Goal: Find specific page/section: Find specific page/section

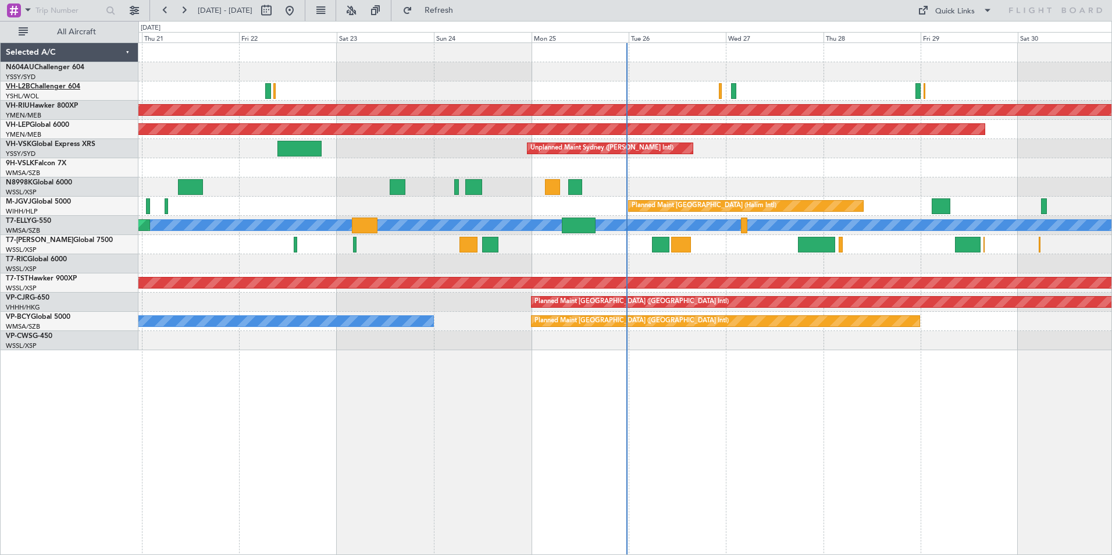
click at [43, 86] on link "VH-L2B Challenger 604" at bounding box center [43, 86] width 74 height 7
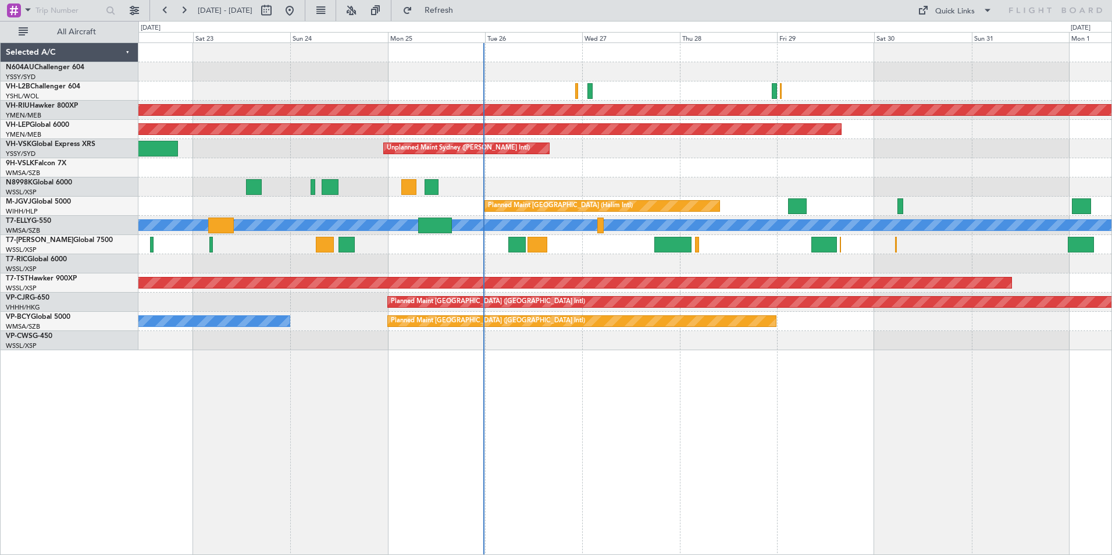
click at [560, 145] on div "Unplanned Maint Sydney ([PERSON_NAME] Intl)" at bounding box center [624, 148] width 973 height 19
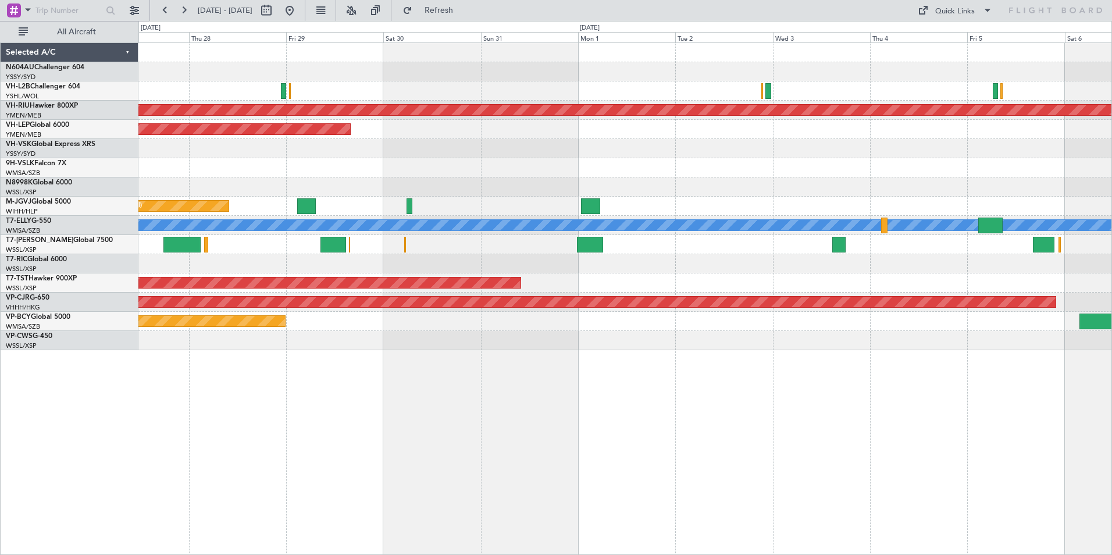
click at [751, 181] on div "Planned Maint [GEOGRAPHIC_DATA] ([GEOGRAPHIC_DATA]) Unplanned Maint Wichita (Wi…" at bounding box center [624, 196] width 973 height 307
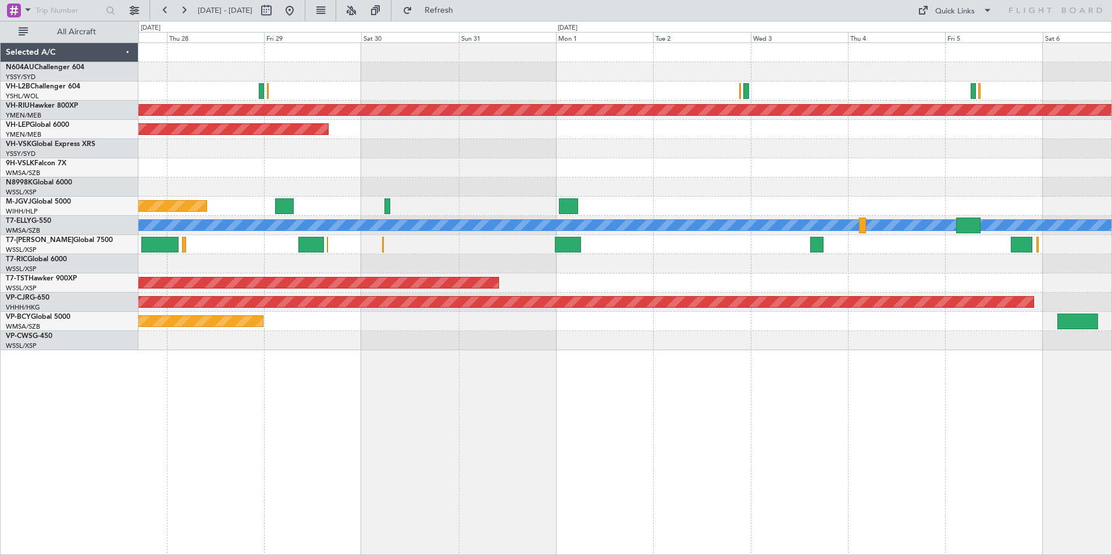
click at [280, 138] on div "Planned Maint [GEOGRAPHIC_DATA] ([GEOGRAPHIC_DATA]) Unplanned Maint Wichita (Wi…" at bounding box center [624, 196] width 973 height 307
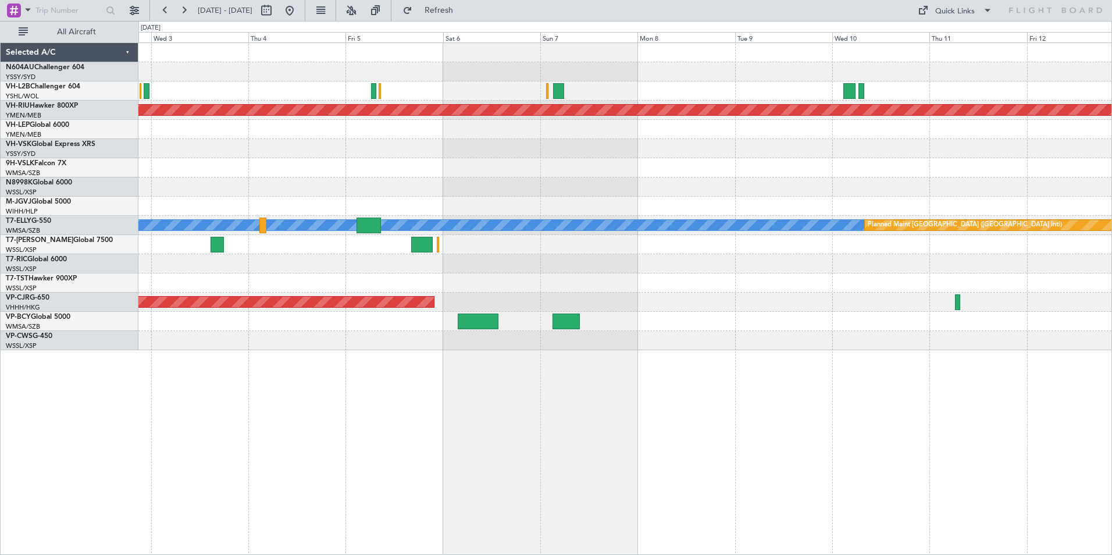
click at [172, 140] on div "Planned Maint [GEOGRAPHIC_DATA] ([GEOGRAPHIC_DATA]) [PERSON_NAME] Planned Maint…" at bounding box center [624, 196] width 973 height 307
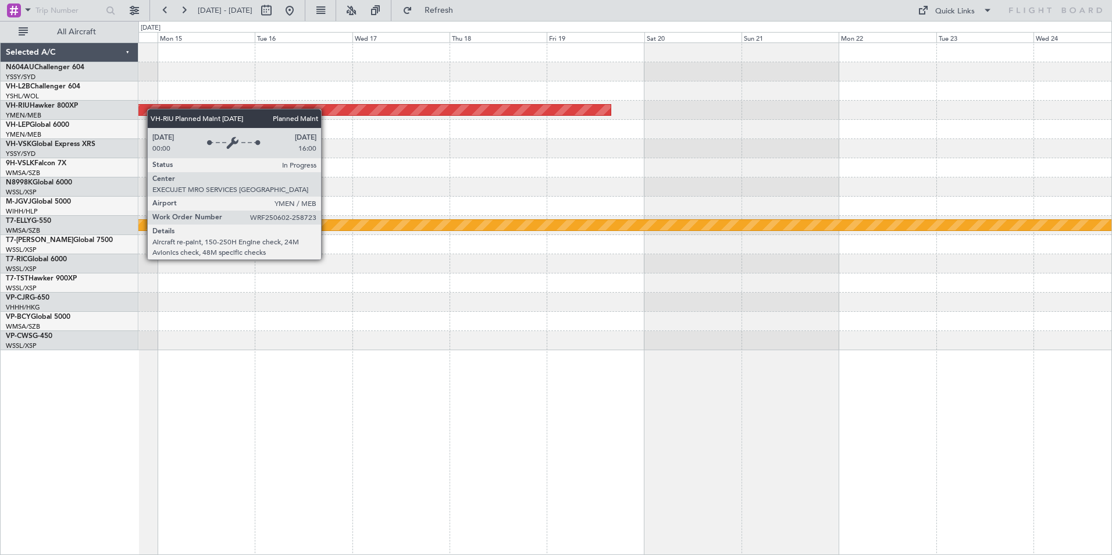
click at [116, 106] on div "Planned Maint [GEOGRAPHIC_DATA] ([GEOGRAPHIC_DATA]) [PERSON_NAME] Planned Maint…" at bounding box center [556, 288] width 1112 height 534
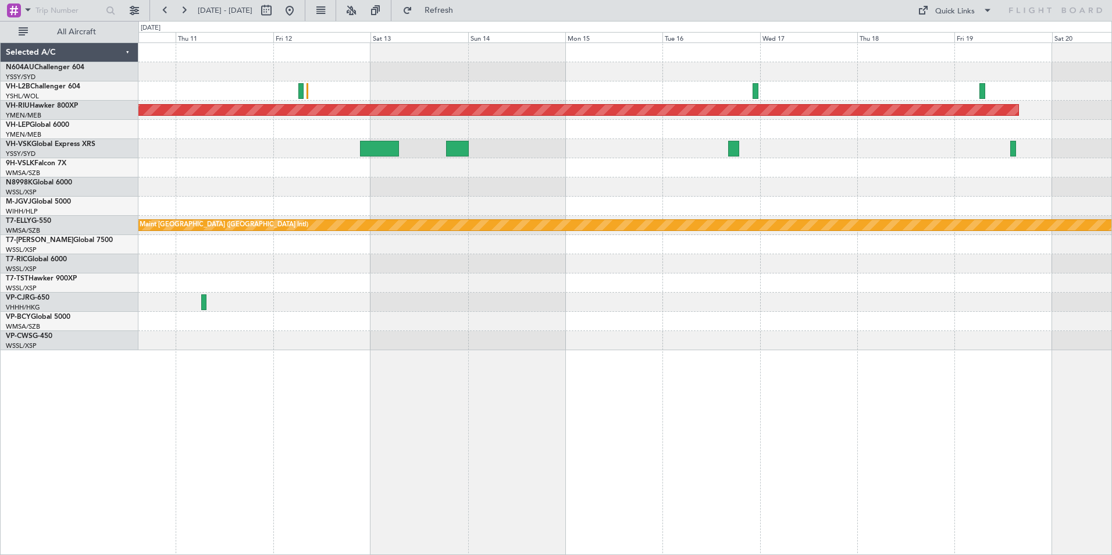
click at [744, 202] on div "Planned Maint [GEOGRAPHIC_DATA] ([GEOGRAPHIC_DATA]) [PERSON_NAME] Planned Maint…" at bounding box center [624, 196] width 973 height 307
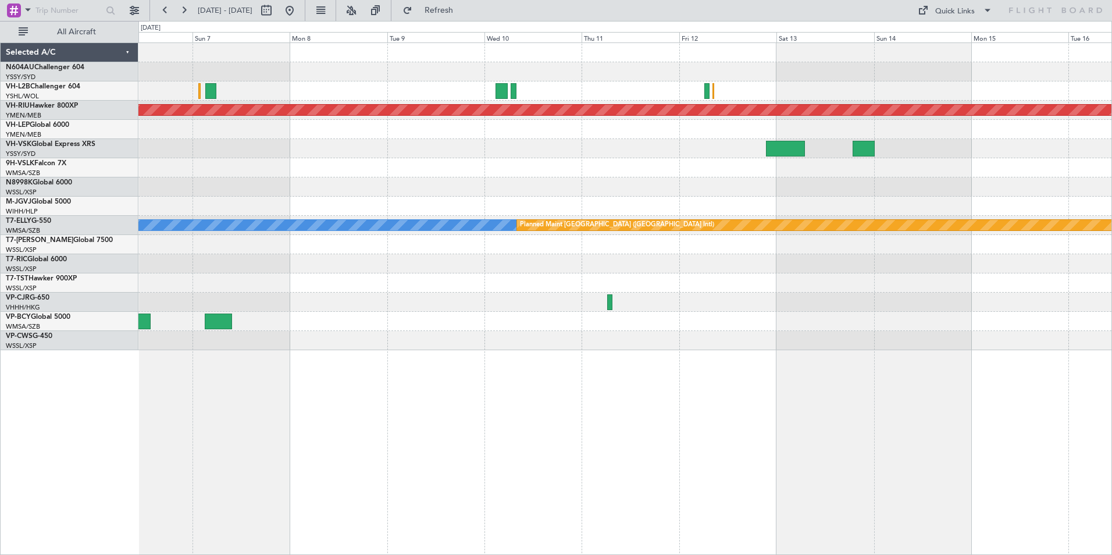
click at [644, 176] on div at bounding box center [624, 167] width 973 height 19
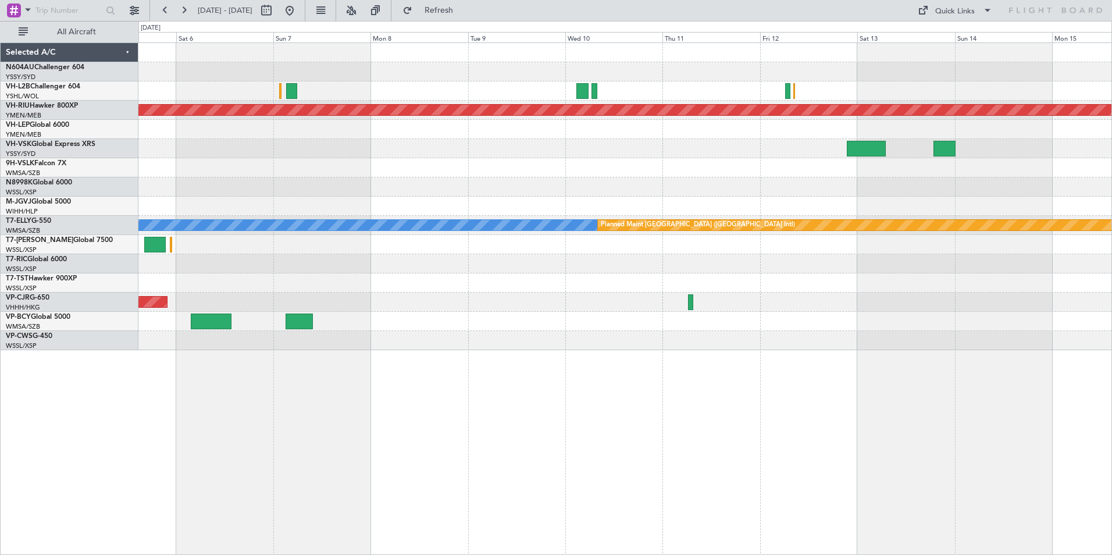
click at [663, 189] on div "Planned Maint [GEOGRAPHIC_DATA] ([GEOGRAPHIC_DATA]) [PERSON_NAME] Planned Maint…" at bounding box center [624, 196] width 973 height 307
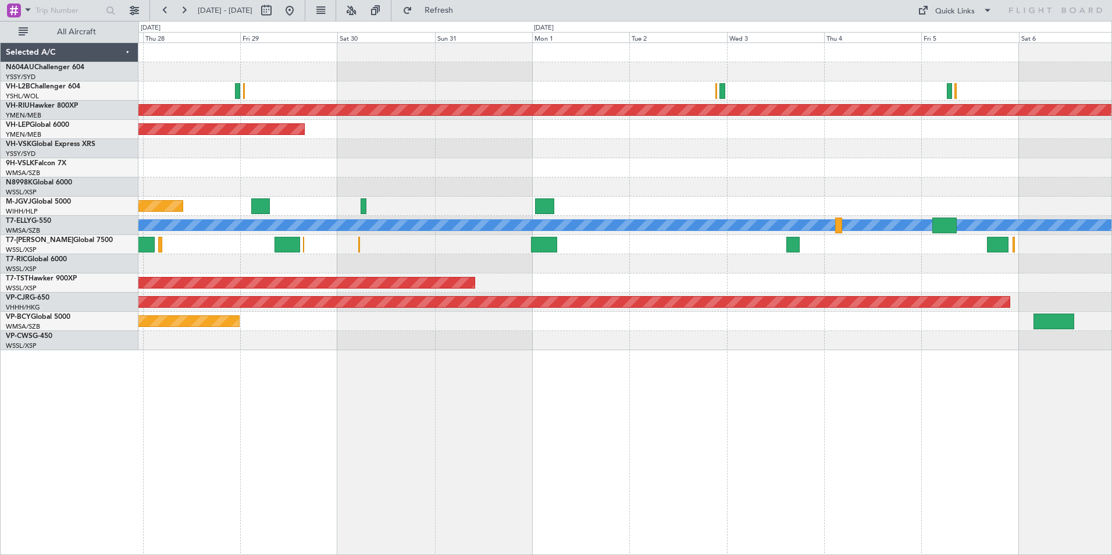
click at [618, 173] on div at bounding box center [624, 167] width 973 height 19
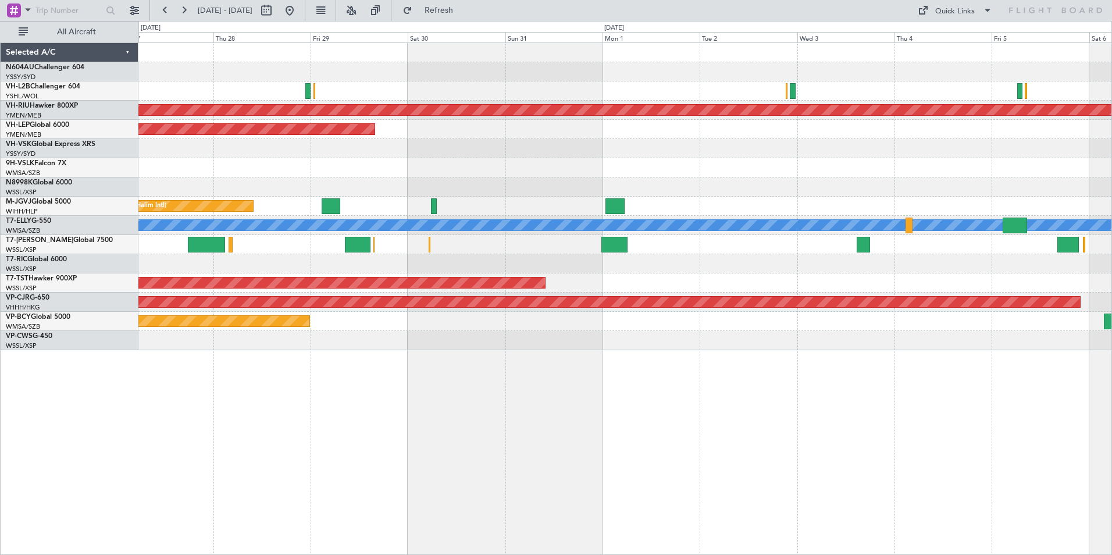
click at [647, 157] on div "Unplanned Maint Sydney ([PERSON_NAME] Intl)" at bounding box center [624, 148] width 973 height 19
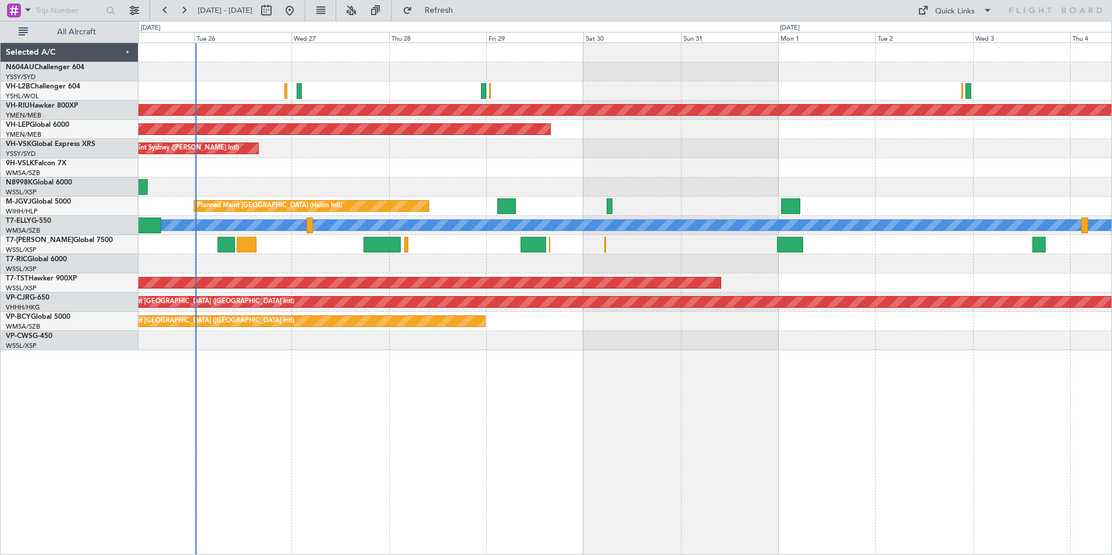
click at [582, 162] on div "Planned Maint [GEOGRAPHIC_DATA] ([GEOGRAPHIC_DATA]) Unplanned Maint Wichita (Wi…" at bounding box center [624, 196] width 973 height 307
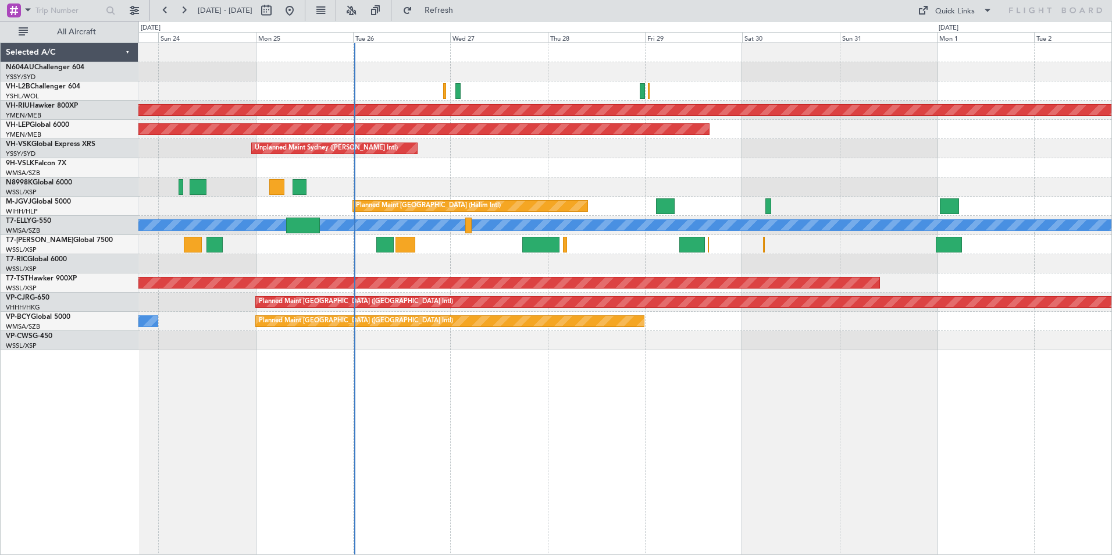
click at [46, 163] on div "Planned Maint [GEOGRAPHIC_DATA] ([GEOGRAPHIC_DATA]) Unplanned Maint Wichita (Wi…" at bounding box center [556, 288] width 1112 height 534
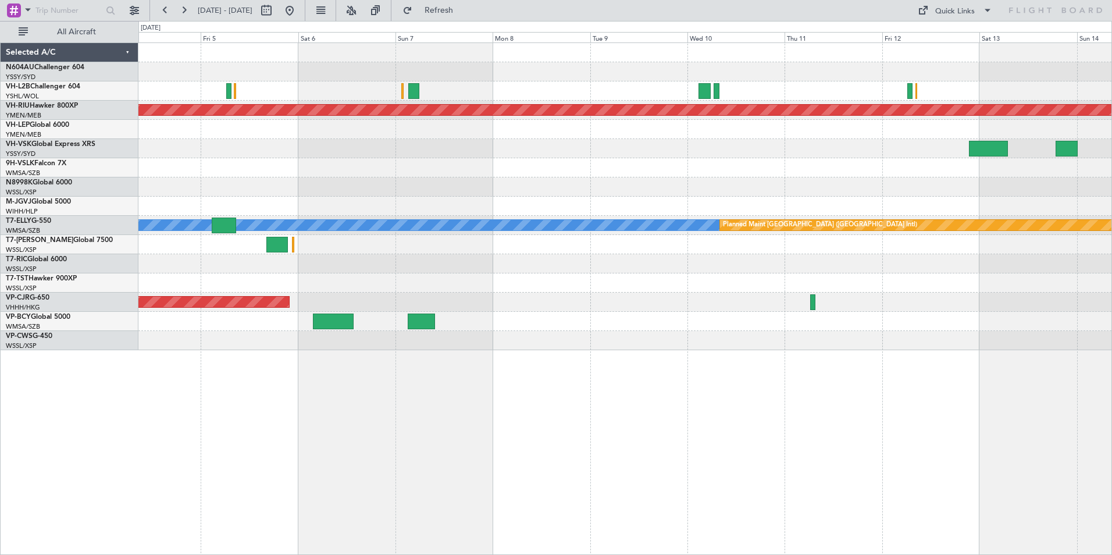
click at [105, 159] on div "Planned Maint [GEOGRAPHIC_DATA] ([GEOGRAPHIC_DATA]) [PERSON_NAME] Planned Maint…" at bounding box center [556, 288] width 1112 height 534
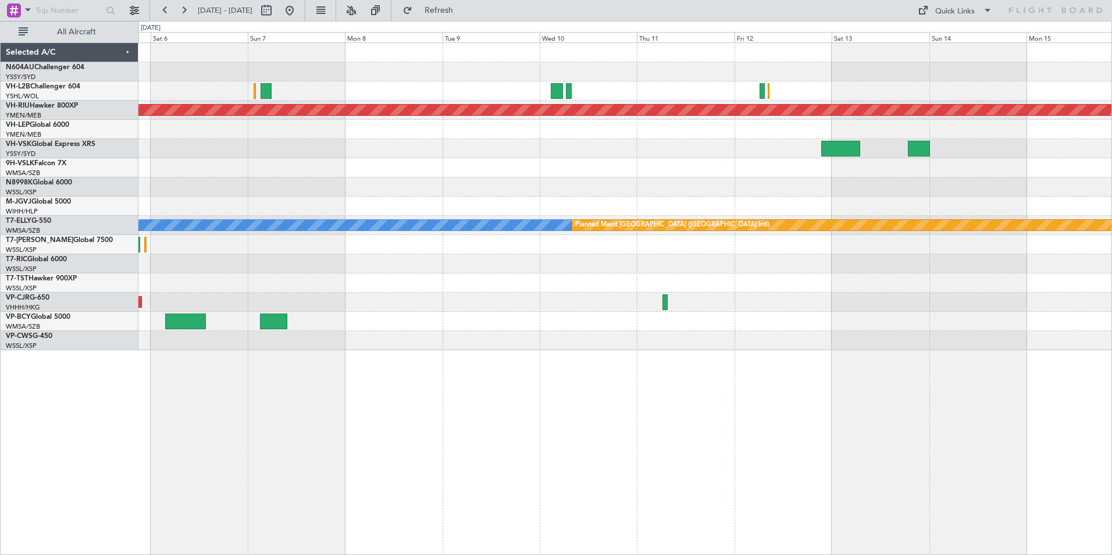
click at [311, 180] on div at bounding box center [624, 186] width 973 height 19
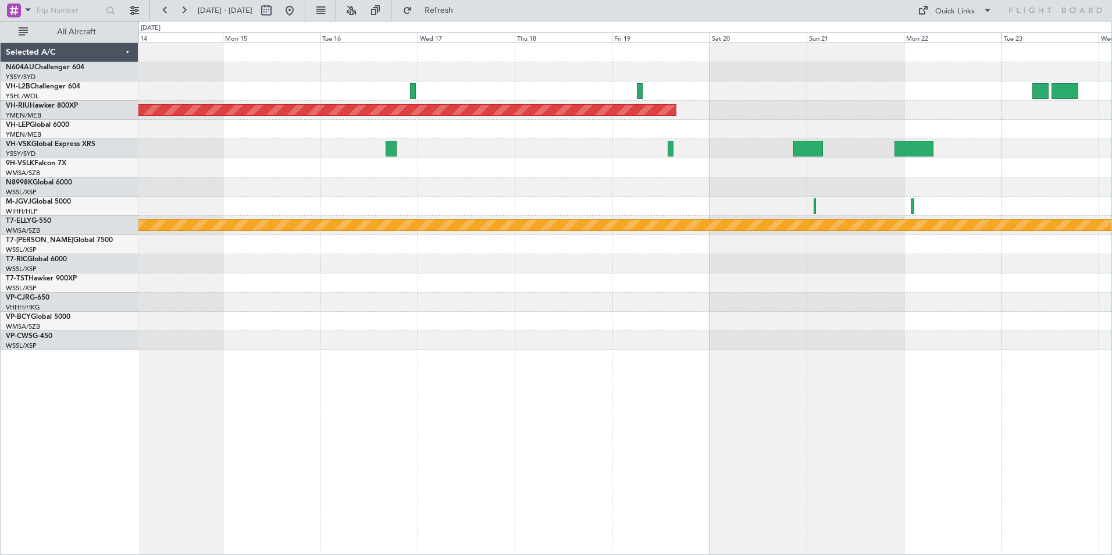
click at [98, 144] on div "Planned Maint [GEOGRAPHIC_DATA] ([GEOGRAPHIC_DATA]) [PERSON_NAME] Planned Maint…" at bounding box center [556, 288] width 1112 height 534
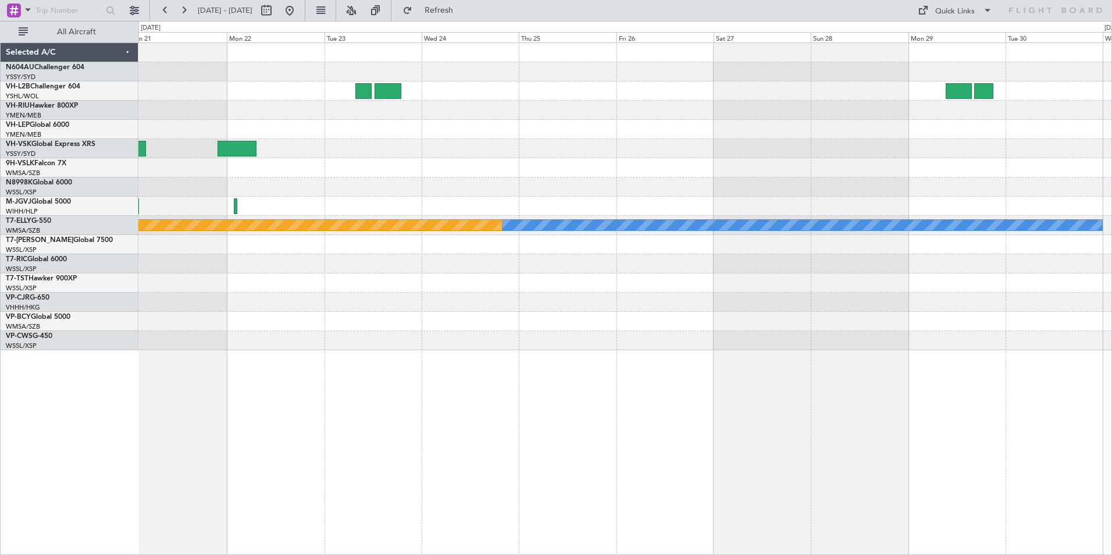
click at [425, 147] on div "Planned Maint [GEOGRAPHIC_DATA] ([GEOGRAPHIC_DATA]) [PERSON_NAME] Planned Maint…" at bounding box center [624, 196] width 973 height 307
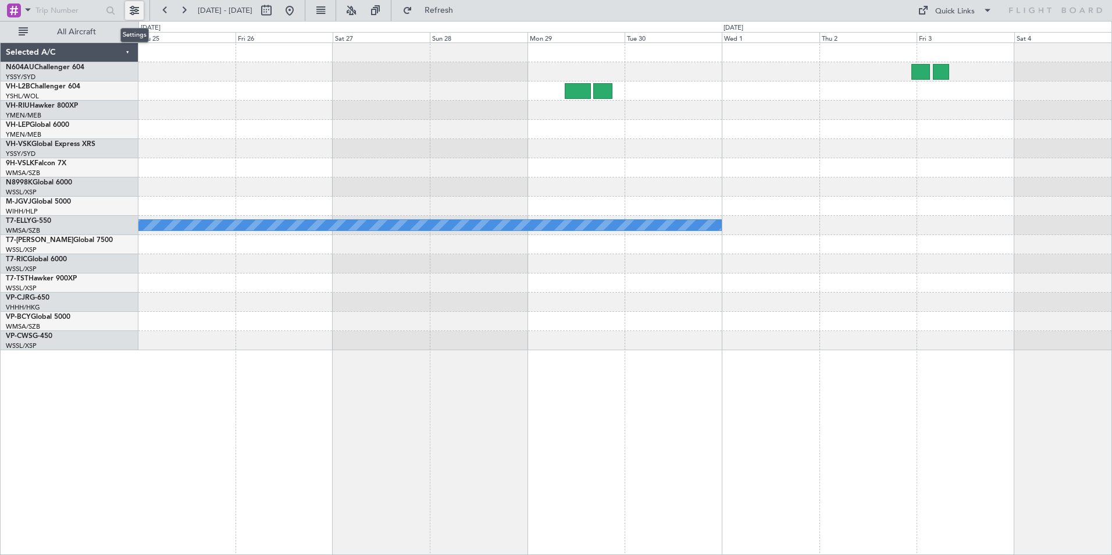
click at [133, 7] on button at bounding box center [134, 10] width 19 height 19
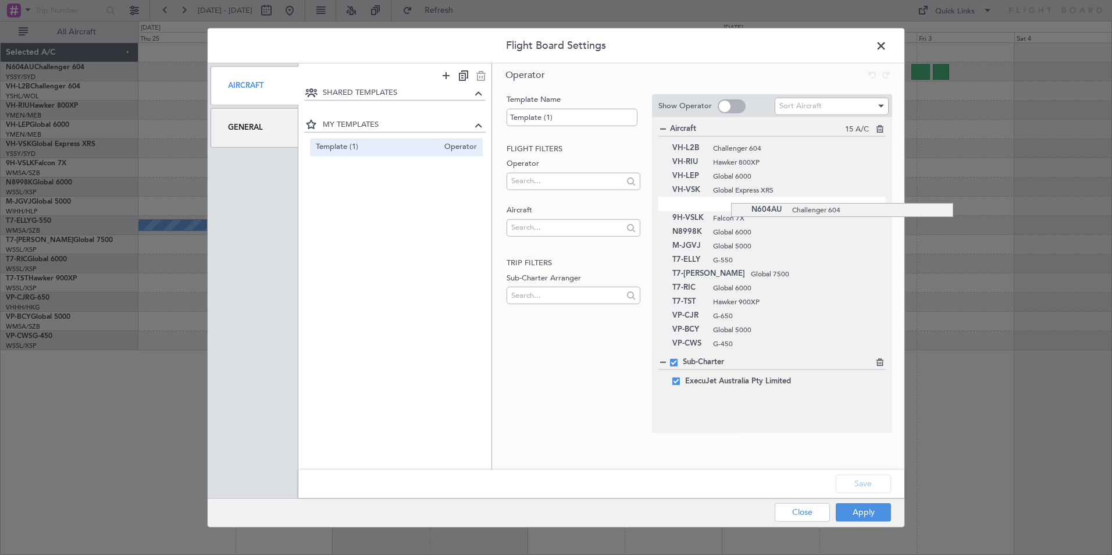
drag, startPoint x: 731, startPoint y: 149, endPoint x: 736, endPoint y: 203, distance: 53.7
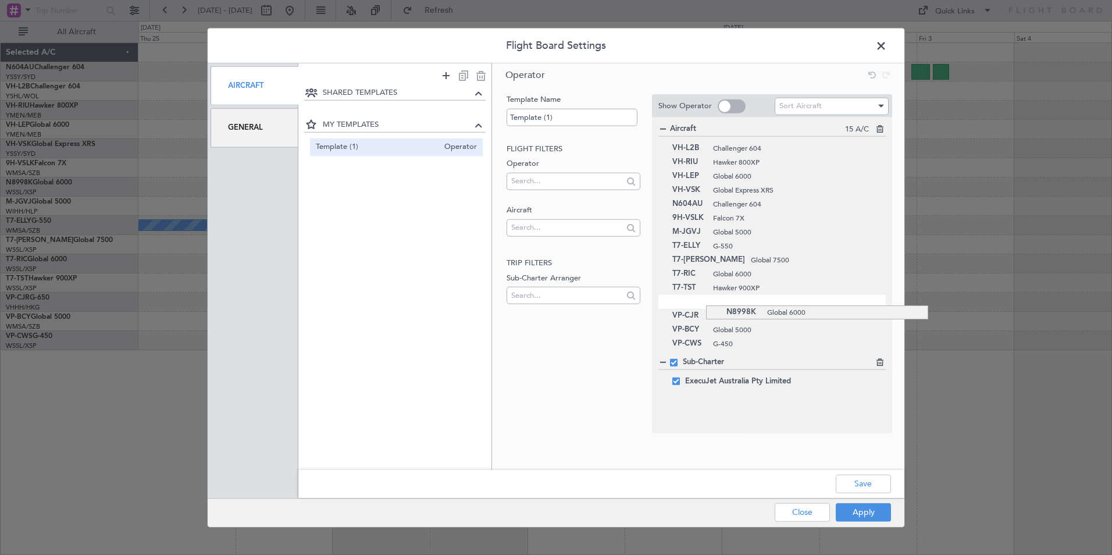
drag, startPoint x: 706, startPoint y: 235, endPoint x: 696, endPoint y: 305, distance: 71.1
drag, startPoint x: 694, startPoint y: 233, endPoint x: 688, endPoint y: 302, distance: 69.4
click at [857, 479] on button "Save" at bounding box center [863, 483] width 55 height 19
click at [529, 233] on input "text" at bounding box center [566, 227] width 111 height 17
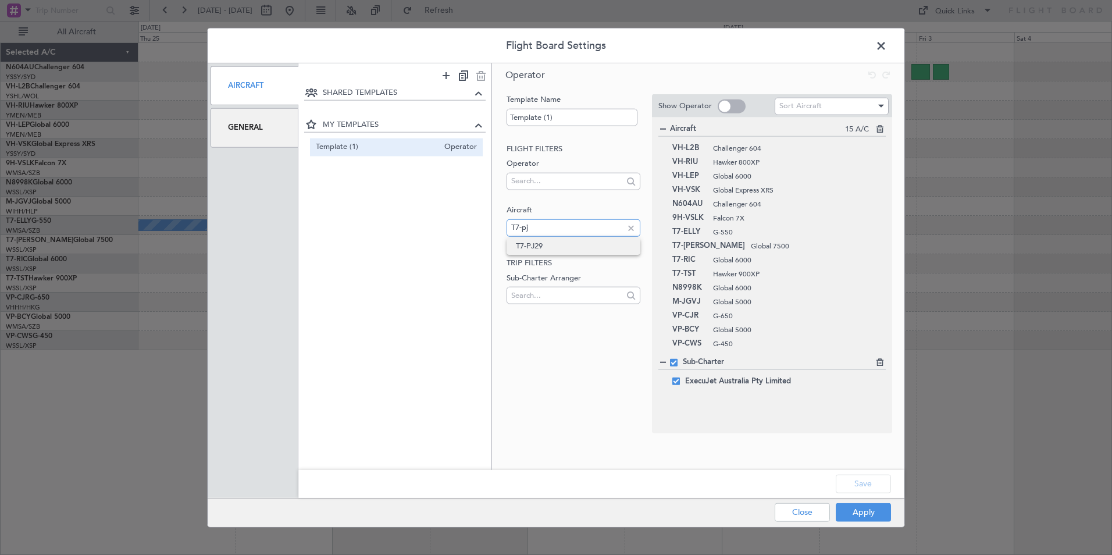
type input "T7-pj"
click at [530, 242] on span "T7-PJ29" at bounding box center [573, 245] width 115 height 17
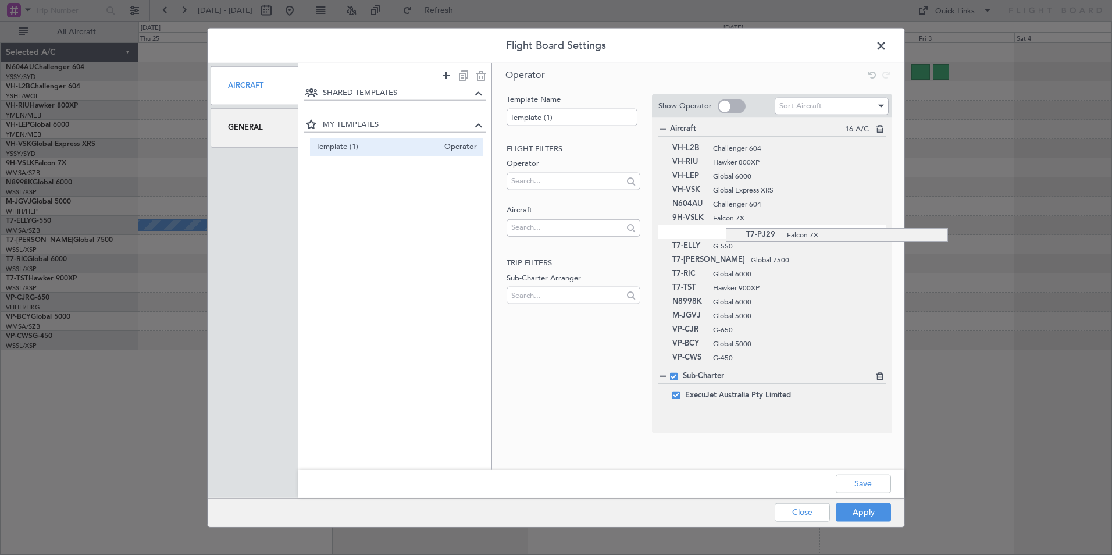
drag, startPoint x: 726, startPoint y: 358, endPoint x: 757, endPoint y: 228, distance: 134.0
click at [861, 484] on button "Save" at bounding box center [863, 483] width 55 height 19
click at [855, 516] on button "Apply" at bounding box center [863, 511] width 55 height 19
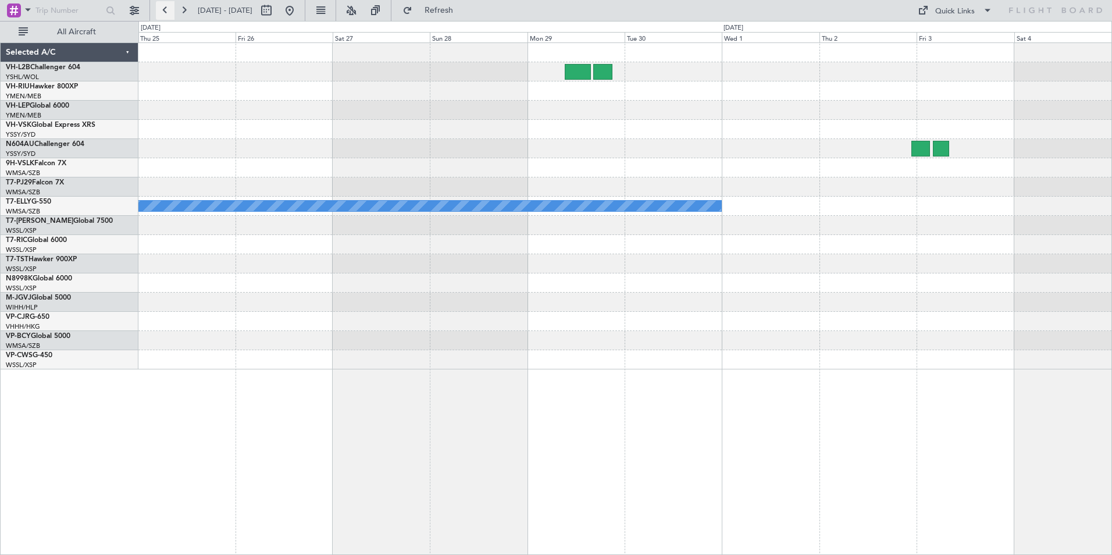
click at [159, 9] on button at bounding box center [165, 10] width 19 height 19
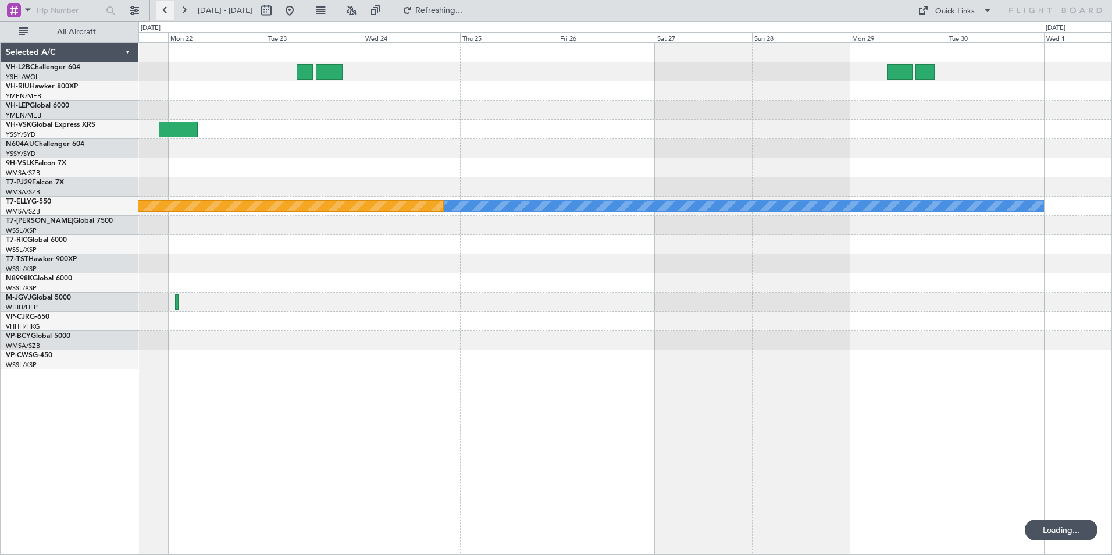
click at [159, 9] on button at bounding box center [165, 10] width 19 height 19
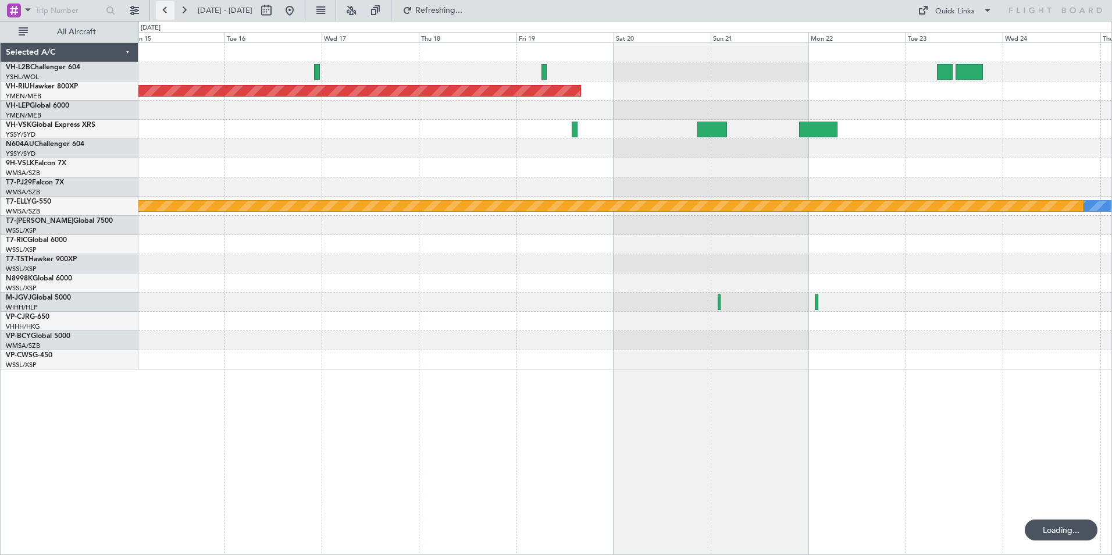
click at [159, 9] on button at bounding box center [165, 10] width 19 height 19
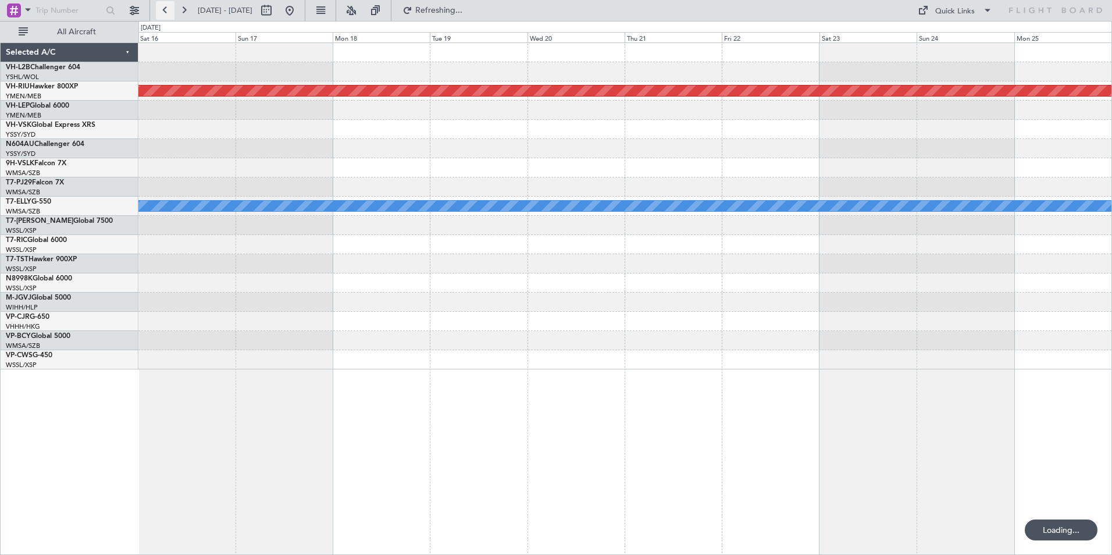
click at [159, 9] on button at bounding box center [165, 10] width 19 height 19
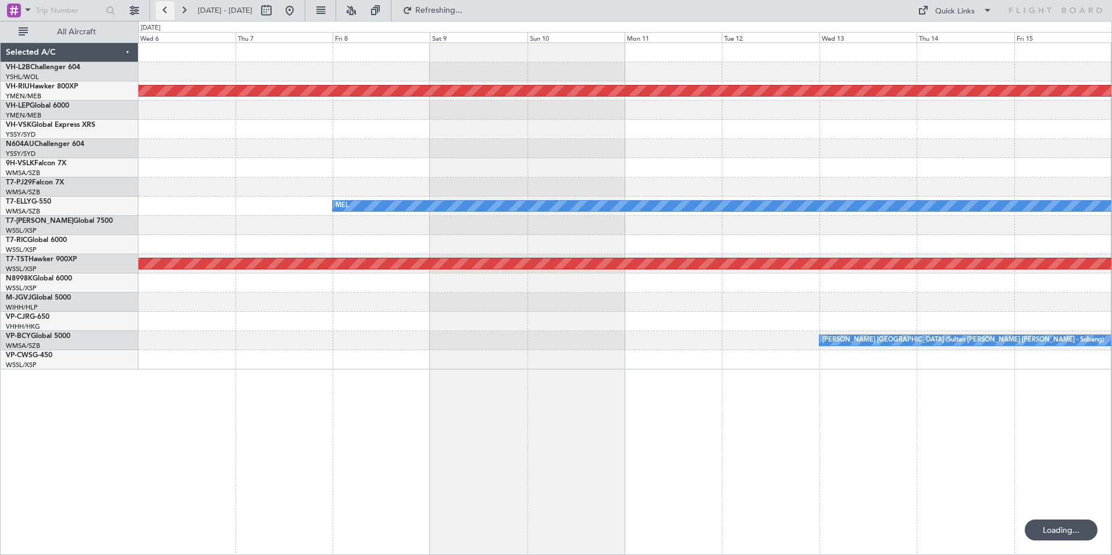
click at [159, 9] on button at bounding box center [165, 10] width 19 height 19
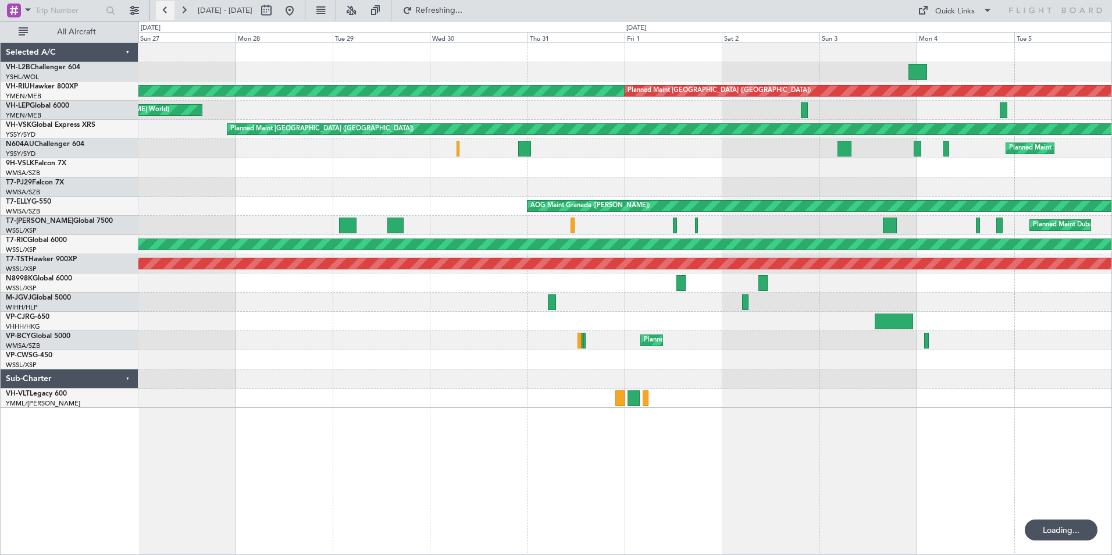
click at [159, 9] on button at bounding box center [165, 10] width 19 height 19
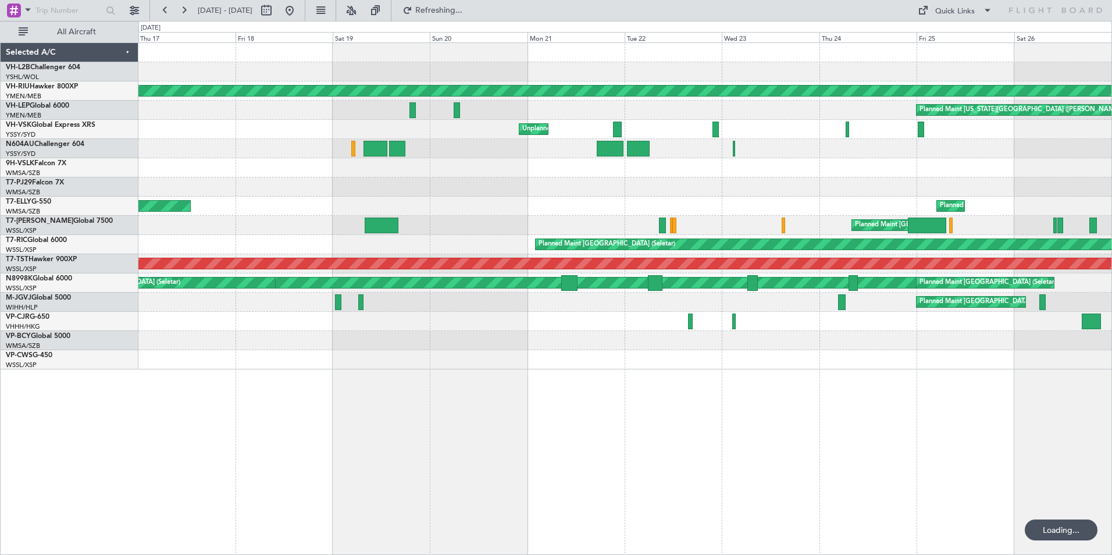
click at [4, 190] on div "Planned Maint [GEOGRAPHIC_DATA] ([GEOGRAPHIC_DATA]) Planned Maint [US_STATE][GE…" at bounding box center [556, 288] width 1112 height 534
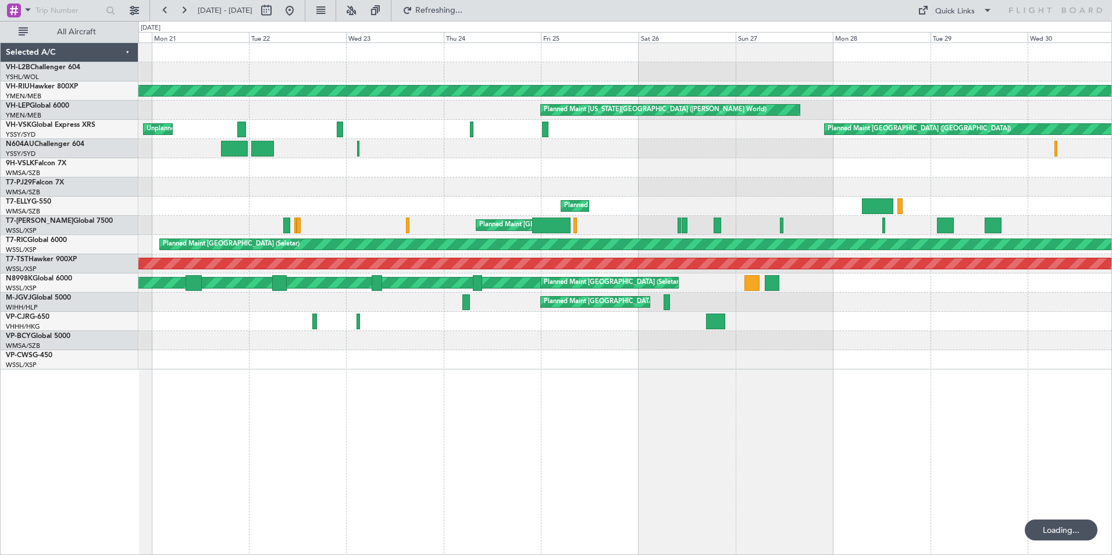
click at [0, 184] on html "[DATE] - [DATE] Refreshing... Quick Links All Aircraft Planned Maint [GEOGRAPHI…" at bounding box center [556, 277] width 1112 height 555
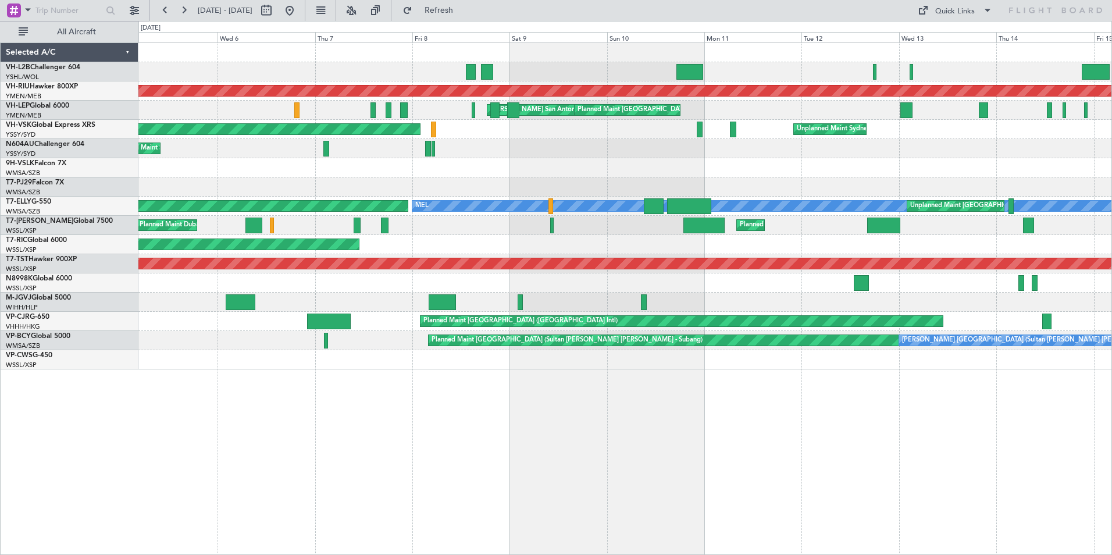
click at [308, 180] on div "Planned Maint [GEOGRAPHIC_DATA] ([GEOGRAPHIC_DATA]) [PERSON_NAME] [GEOGRAPHIC_D…" at bounding box center [624, 206] width 973 height 326
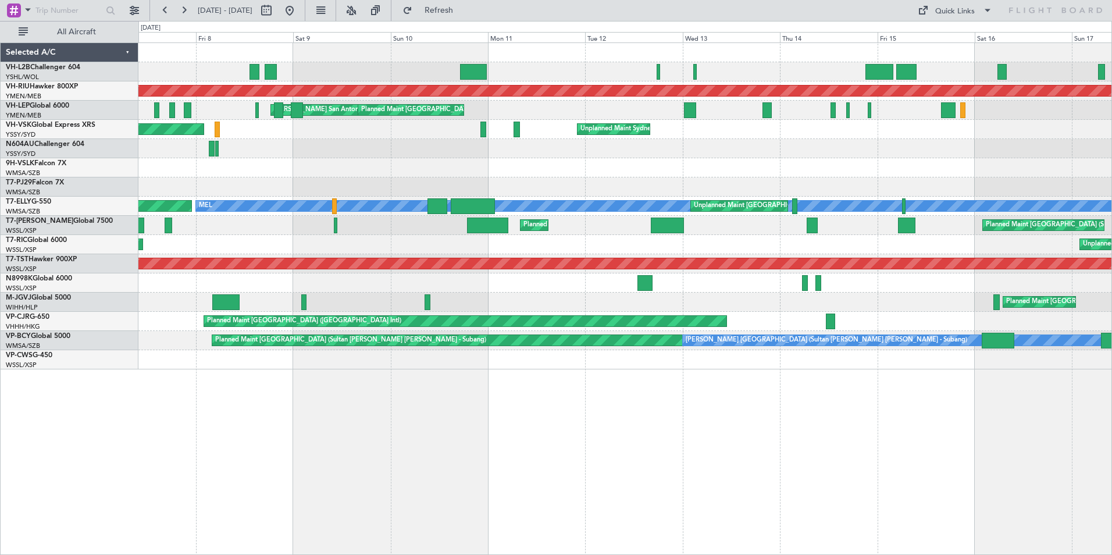
click at [368, 183] on div at bounding box center [624, 186] width 973 height 19
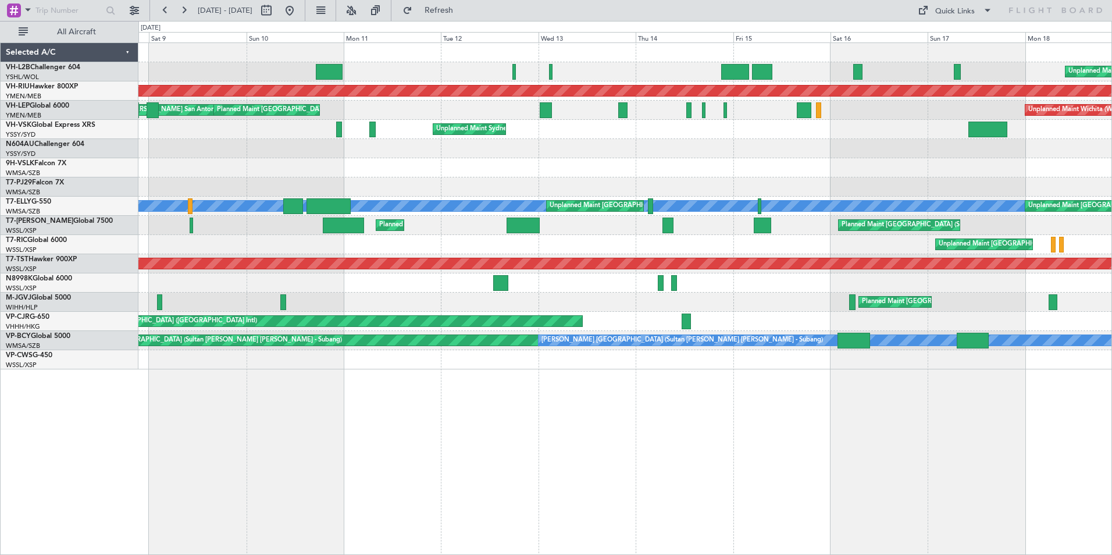
click at [232, 162] on div at bounding box center [624, 167] width 973 height 19
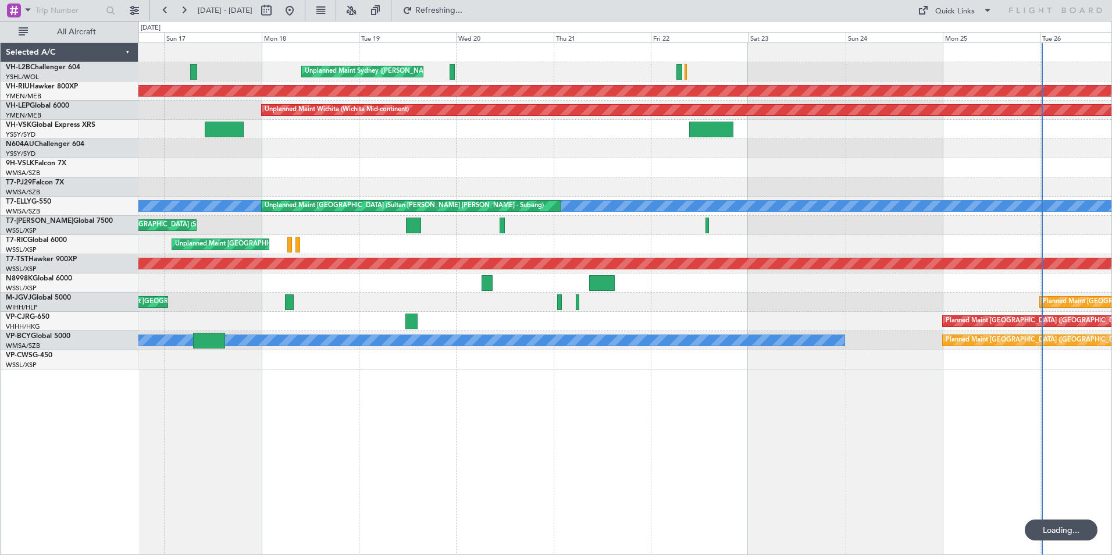
click at [134, 154] on div "Unplanned Maint Sydney ([PERSON_NAME] Intl) Planned Maint [GEOGRAPHIC_DATA] ([G…" at bounding box center [556, 288] width 1112 height 534
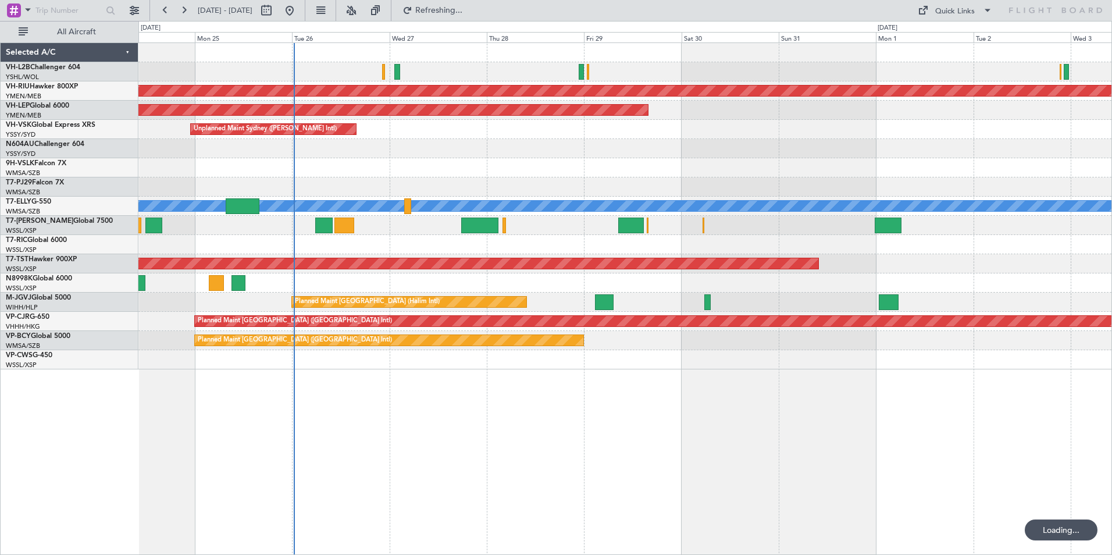
click at [609, 165] on div at bounding box center [624, 167] width 973 height 19
